Goal: Task Accomplishment & Management: Use online tool/utility

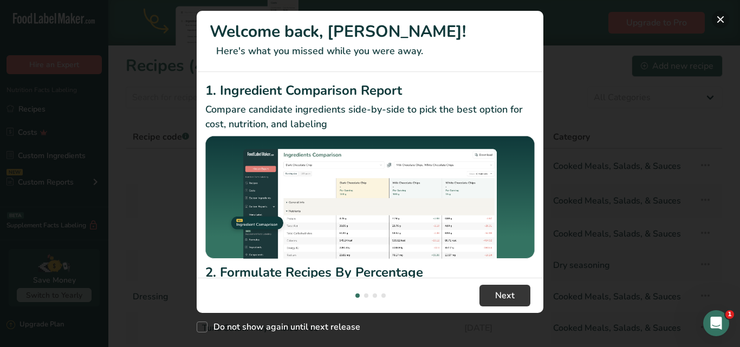
click at [721, 22] on button "New Features" at bounding box center [720, 19] width 17 height 17
